Goal: Information Seeking & Learning: Learn about a topic

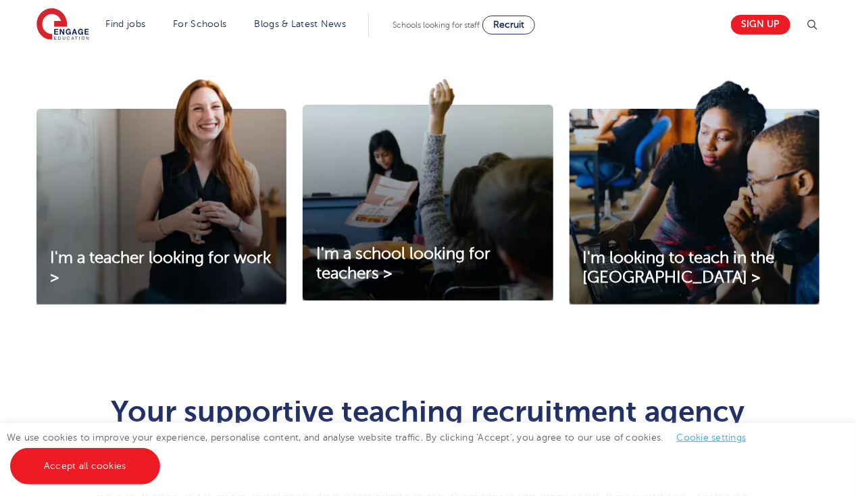
scroll to position [458, 0]
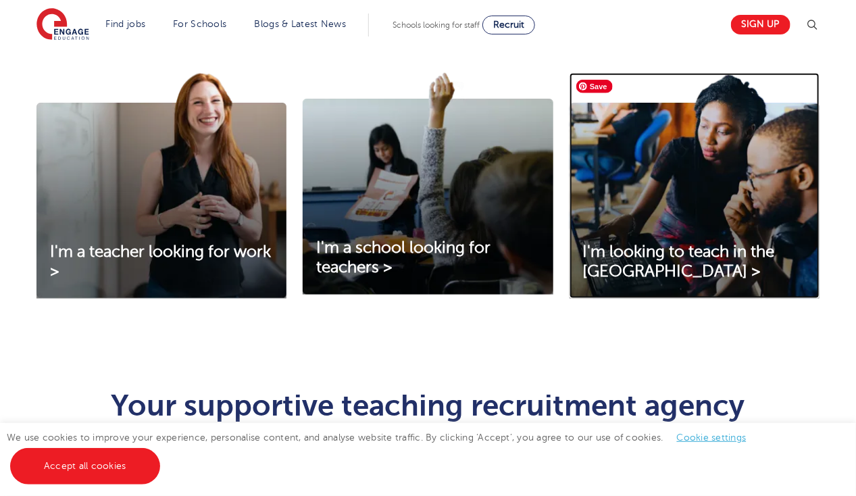
click at [628, 213] on img at bounding box center [694, 186] width 250 height 226
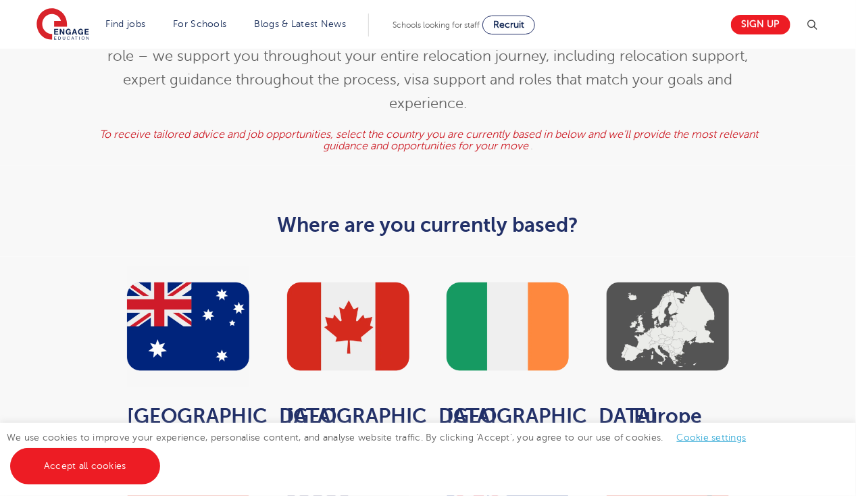
scroll to position [535, 0]
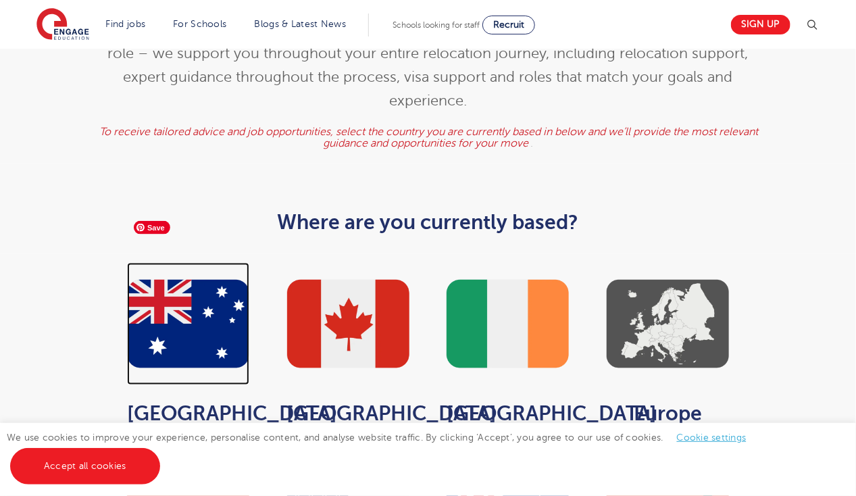
click at [167, 263] on img at bounding box center [188, 324] width 122 height 122
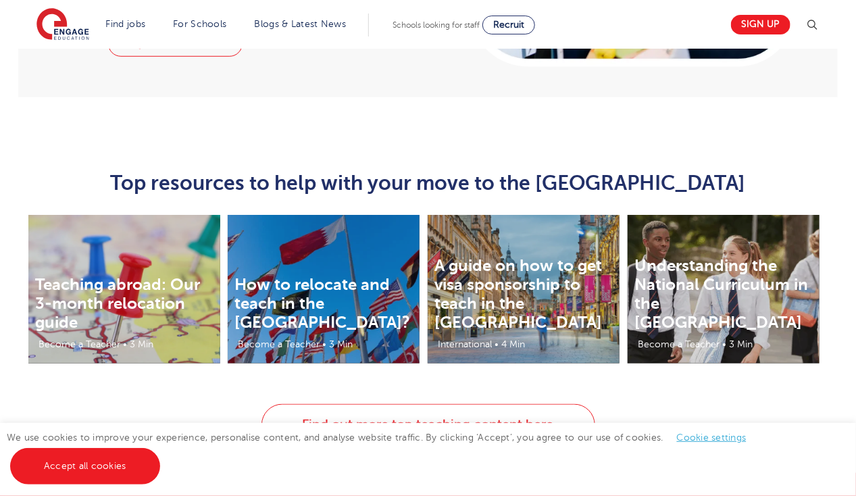
scroll to position [2455, 0]
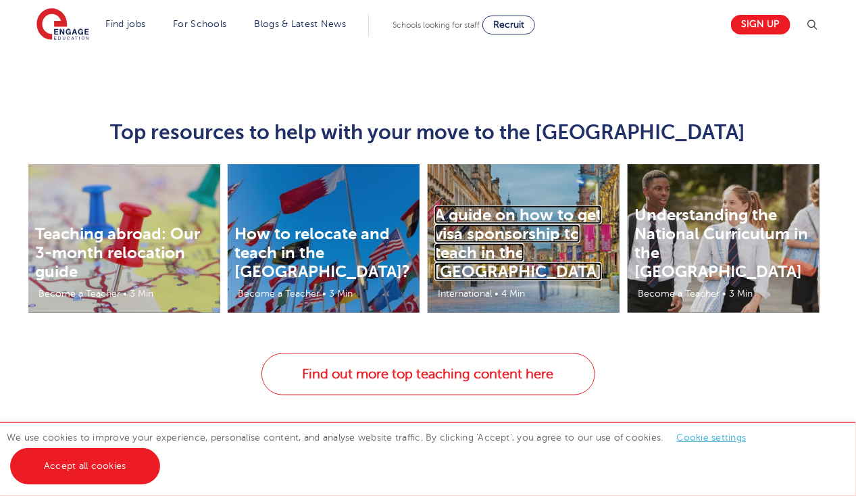
click at [539, 205] on link "A guide on how to get visa sponsorship to teach in the UK" at bounding box center [518, 243] width 168 height 76
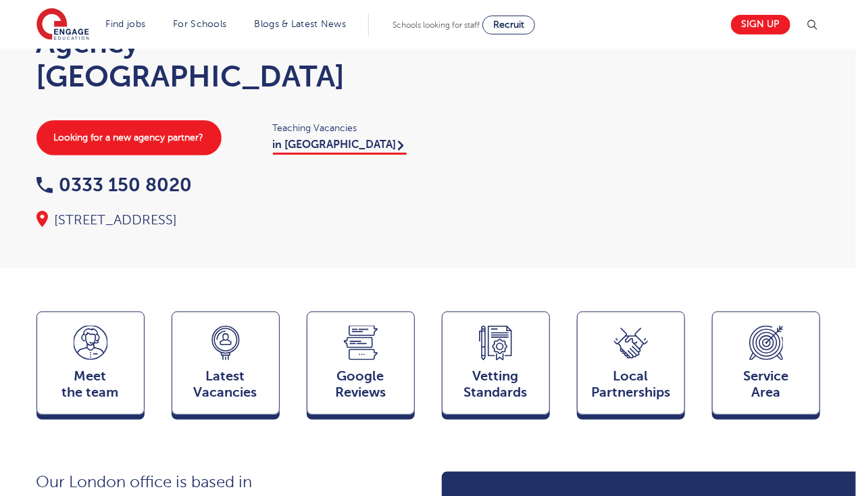
scroll to position [126, 0]
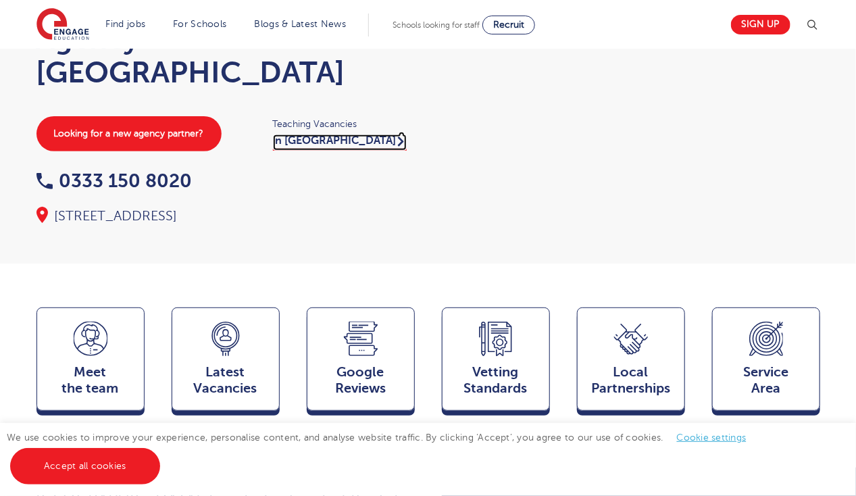
click at [299, 138] on link "in London" at bounding box center [340, 142] width 134 height 16
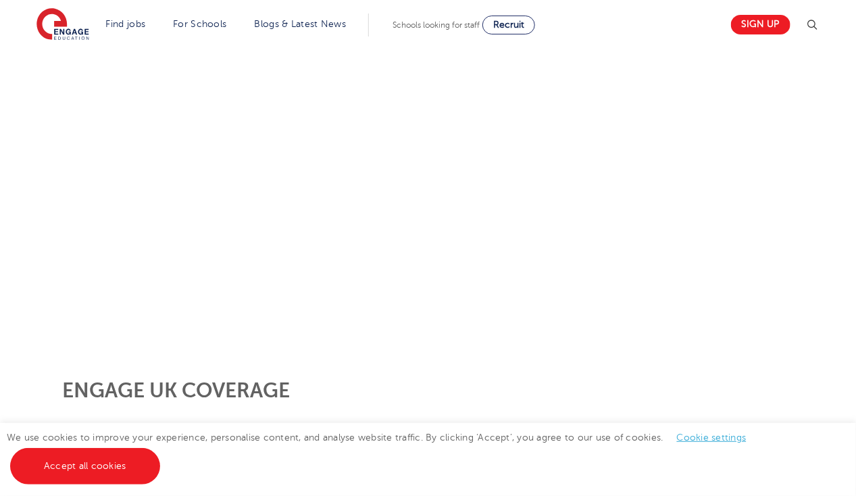
scroll to position [211, 0]
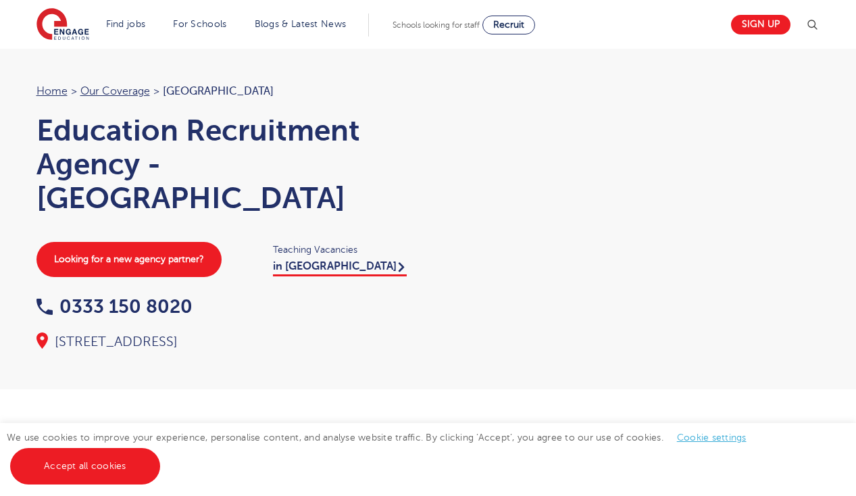
scroll to position [126, 0]
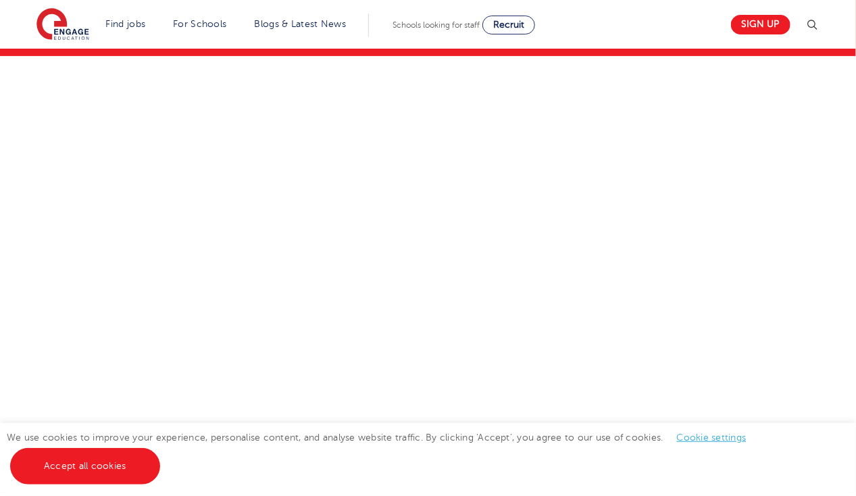
scroll to position [145, 0]
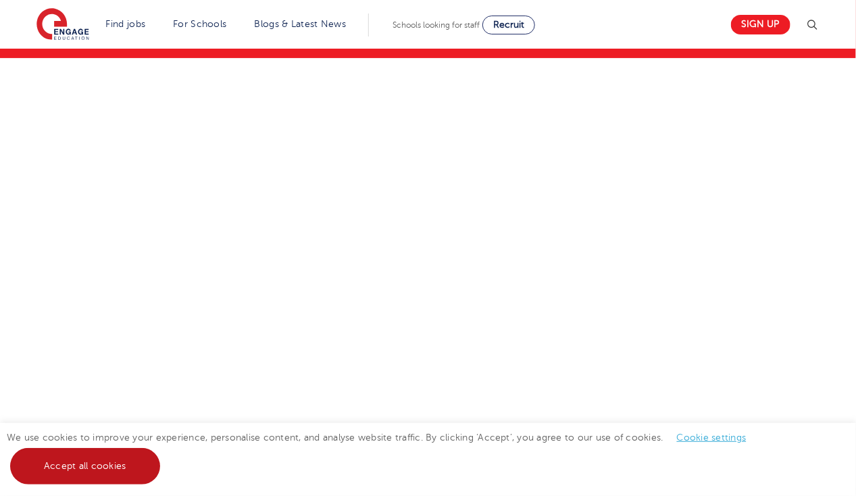
click at [132, 471] on link "Accept all cookies" at bounding box center [85, 466] width 150 height 36
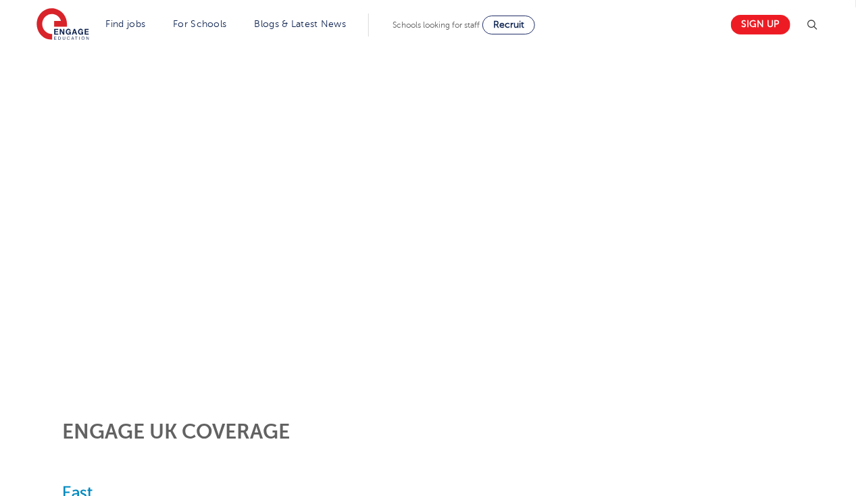
scroll to position [197, 0]
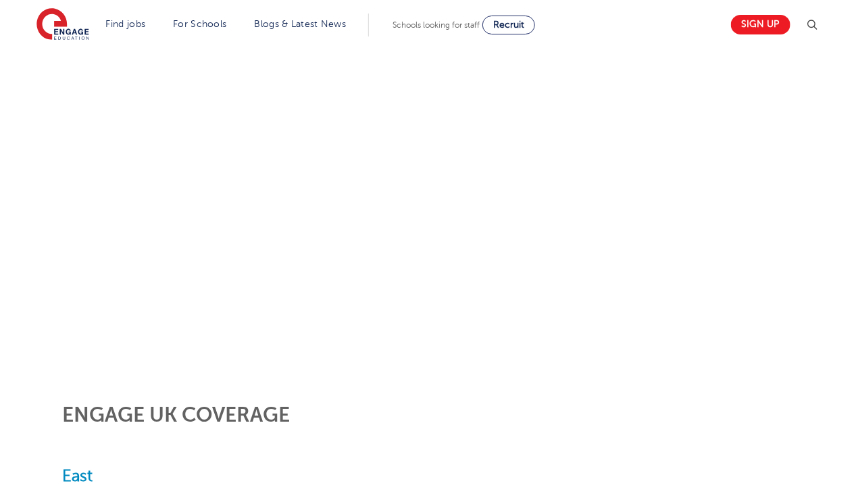
scroll to position [251, 0]
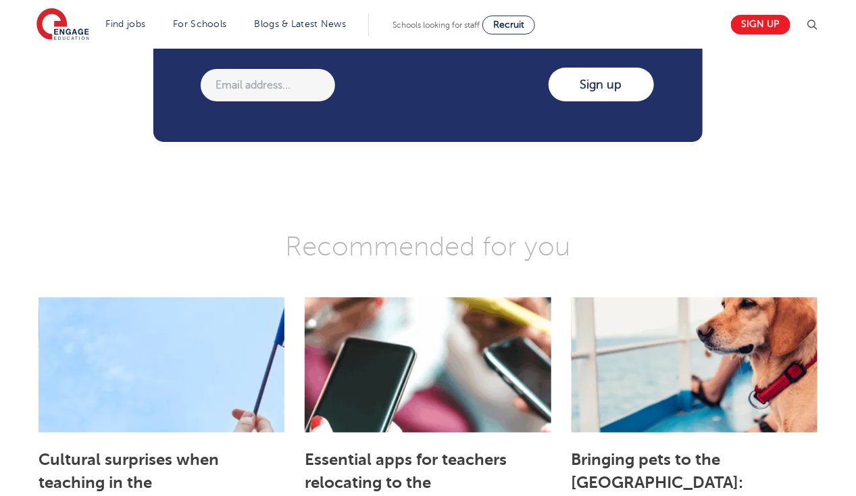
scroll to position [2098, 0]
